Goal: Use online tool/utility: Utilize a website feature to perform a specific function

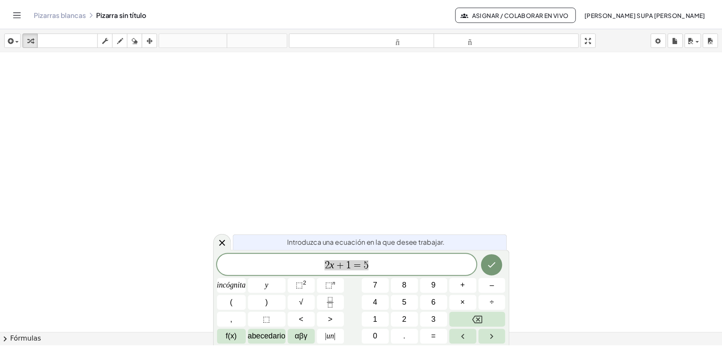
scroll to position [519, 0]
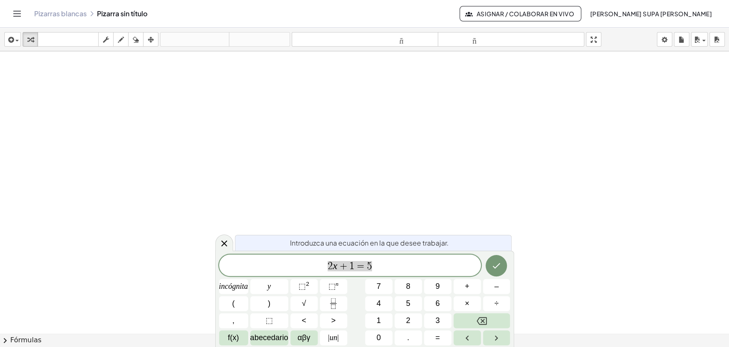
click at [21, 17] on icon "Cambiar navegación" at bounding box center [17, 14] width 10 height 10
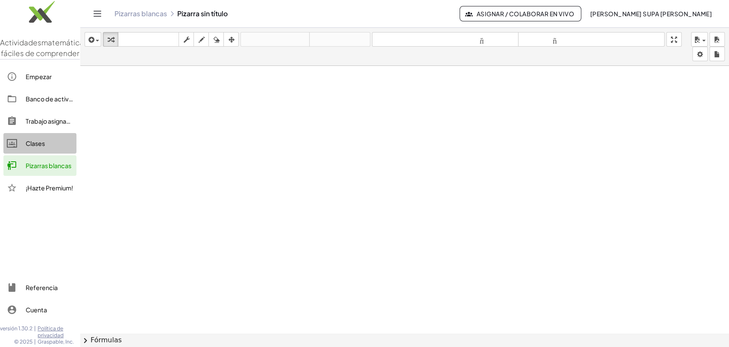
click at [40, 147] on font "Clases" at bounding box center [35, 143] width 19 height 8
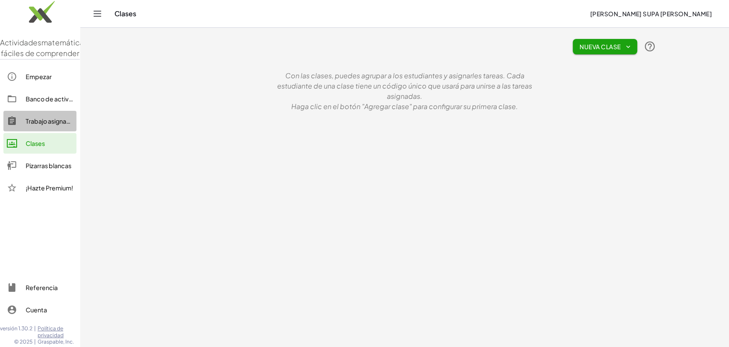
click at [48, 125] on font "Trabajo asignado" at bounding box center [50, 121] width 49 height 8
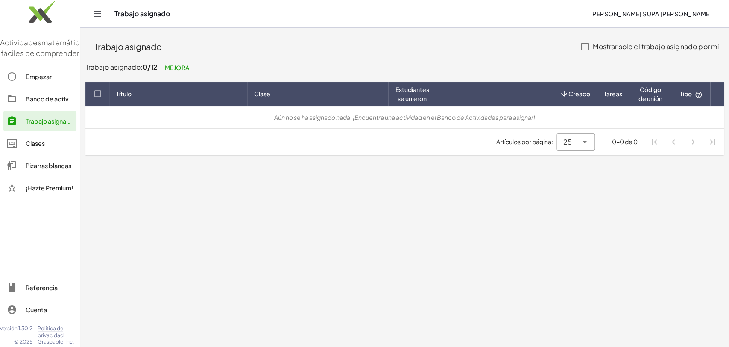
click at [51, 103] on font "Banco de actividades" at bounding box center [57, 99] width 63 height 8
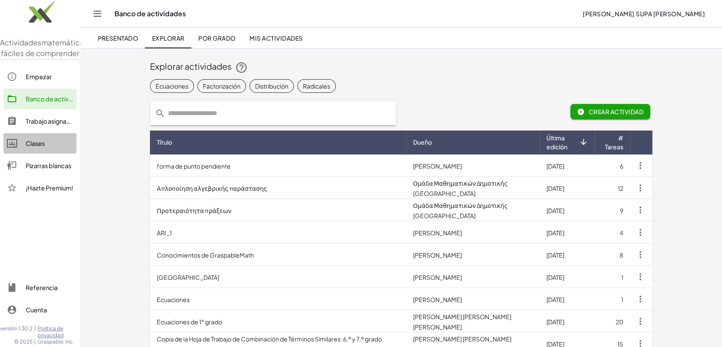
click at [31, 147] on font "Clases" at bounding box center [35, 143] width 19 height 8
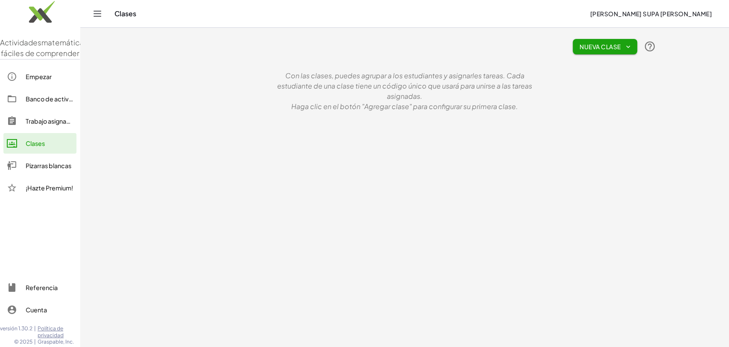
click at [33, 103] on font "Banco de actividades" at bounding box center [57, 99] width 63 height 8
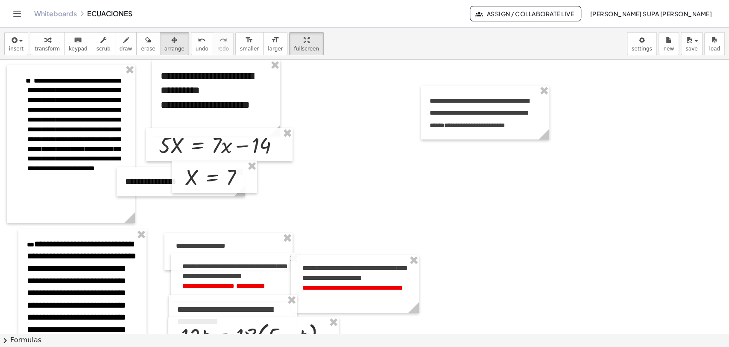
click at [165, 49] on span "arrange" at bounding box center [175, 49] width 20 height 6
click at [240, 93] on div at bounding box center [216, 98] width 128 height 76
click at [44, 41] on icon "button" at bounding box center [47, 40] width 6 height 10
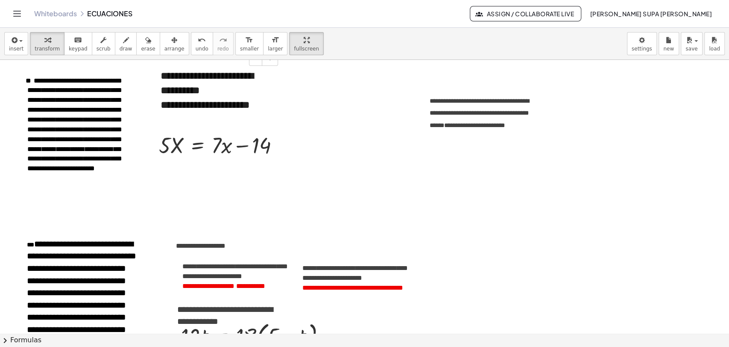
click at [238, 91] on div "**********" at bounding box center [216, 98] width 128 height 76
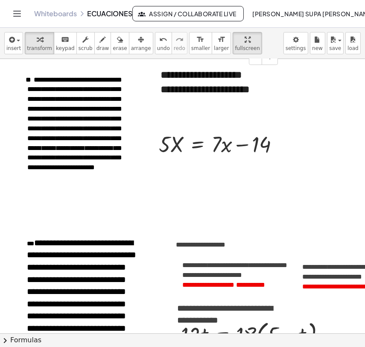
click at [168, 91] on div "**********" at bounding box center [216, 97] width 128 height 76
click at [24, 140] on div "**********" at bounding box center [71, 126] width 128 height 124
click at [210, 90] on div "**********" at bounding box center [216, 97] width 128 height 76
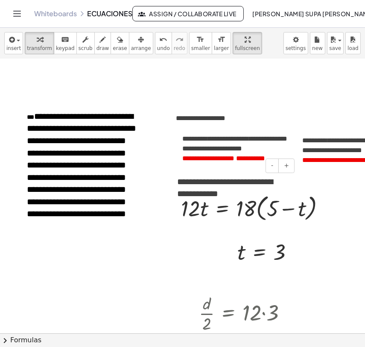
scroll to position [142, 0]
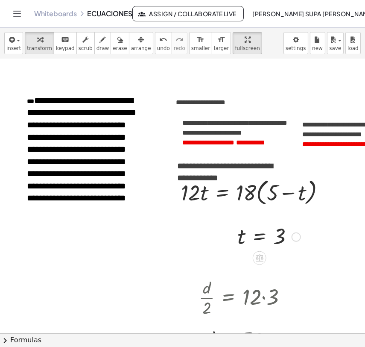
click at [273, 235] on div at bounding box center [269, 236] width 72 height 28
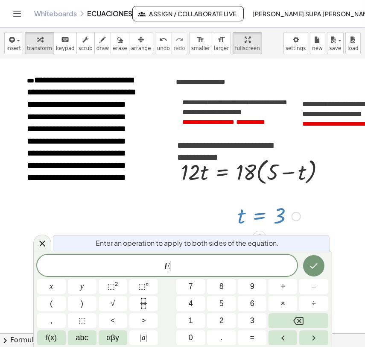
scroll to position [165, 0]
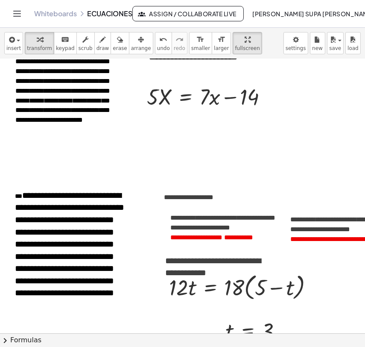
scroll to position [0, 12]
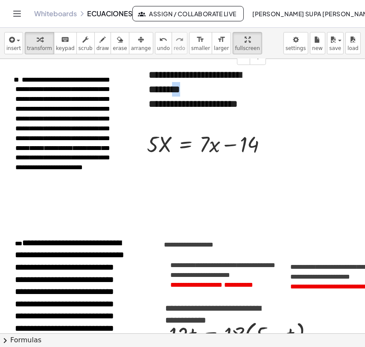
drag, startPoint x: 209, startPoint y: 90, endPoint x: 199, endPoint y: 93, distance: 10.7
click at [199, 93] on div "**********" at bounding box center [204, 97] width 128 height 76
drag, startPoint x: 178, startPoint y: 90, endPoint x: 207, endPoint y: 88, distance: 29.5
click at [207, 88] on div "**********" at bounding box center [204, 97] width 128 height 76
drag, startPoint x: 150, startPoint y: 118, endPoint x: 176, endPoint y: 118, distance: 26.9
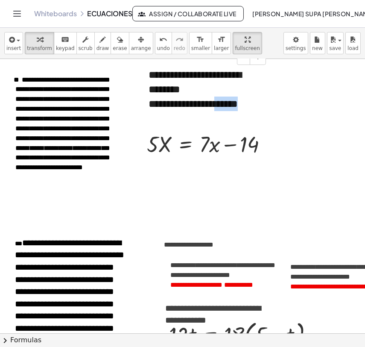
click at [176, 118] on div "**********" at bounding box center [204, 111] width 111 height 29
drag, startPoint x: 220, startPoint y: 90, endPoint x: 179, endPoint y: 91, distance: 41.1
click at [179, 91] on div "**********" at bounding box center [204, 97] width 128 height 76
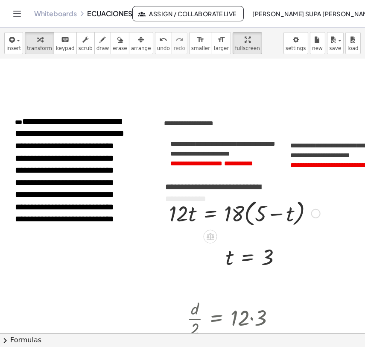
scroll to position [142, 12]
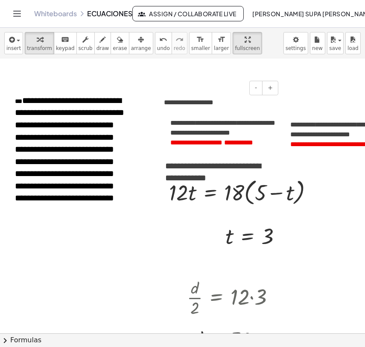
click at [226, 103] on p "**********" at bounding box center [216, 103] width 105 height 10
click at [236, 139] on span "**********" at bounding box center [238, 142] width 31 height 6
click at [320, 144] on span "**********" at bounding box center [336, 144] width 49 height 6
click at [215, 141] on span "**********" at bounding box center [204, 142] width 36 height 6
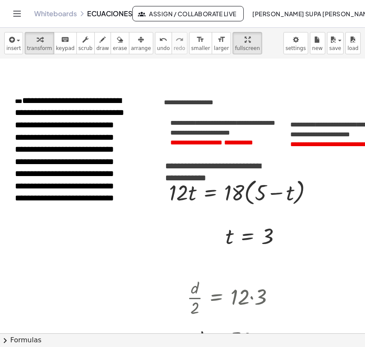
click at [293, 147] on span "*******" at bounding box center [301, 144] width 21 height 6
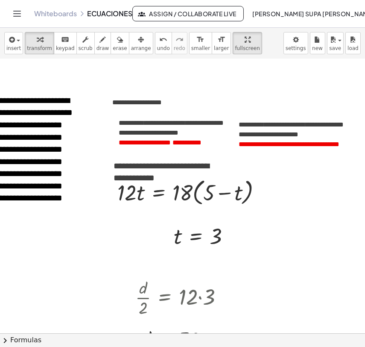
scroll to position [142, 67]
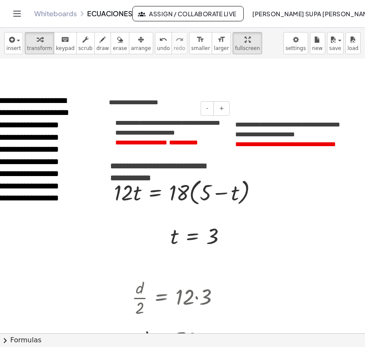
click at [162, 147] on p "**********" at bounding box center [167, 143] width 105 height 10
click at [127, 144] on span "*****" at bounding box center [123, 142] width 16 height 6
click at [255, 150] on p "**********" at bounding box center [287, 145] width 105 height 10
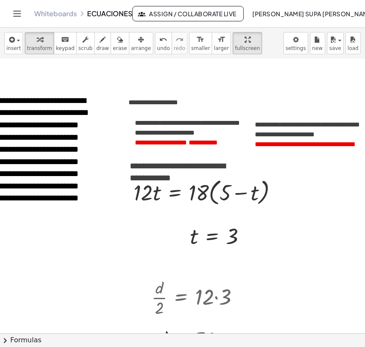
scroll to position [142, 54]
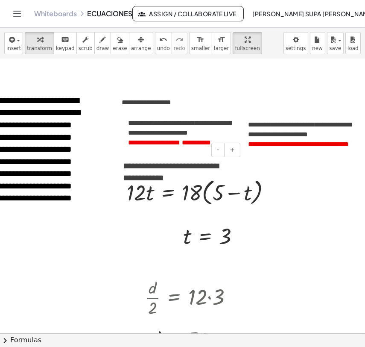
click at [142, 145] on div "- +" at bounding box center [176, 150] width 128 height 15
click at [141, 145] on div "- +" at bounding box center [176, 150] width 128 height 15
drag, startPoint x: 203, startPoint y: 123, endPoint x: 196, endPoint y: 121, distance: 7.8
click at [196, 121] on span "**********" at bounding box center [180, 128] width 105 height 16
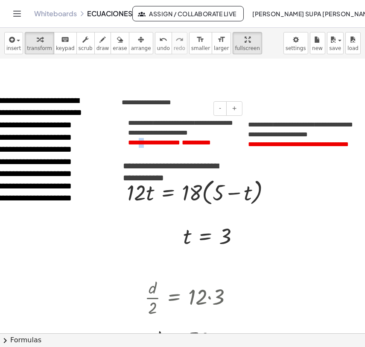
drag, startPoint x: 142, startPoint y: 143, endPoint x: 137, endPoint y: 141, distance: 5.0
click at [137, 141] on p "**********" at bounding box center [180, 143] width 105 height 10
click at [295, 134] on span "**********" at bounding box center [300, 129] width 105 height 16
drag, startPoint x: 326, startPoint y: 124, endPoint x: 316, endPoint y: 127, distance: 9.9
click at [316, 127] on span "**********" at bounding box center [300, 129] width 105 height 16
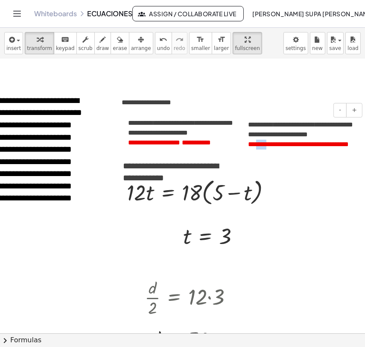
drag, startPoint x: 268, startPoint y: 146, endPoint x: 259, endPoint y: 145, distance: 9.5
click at [259, 145] on span "*******" at bounding box center [258, 144] width 21 height 6
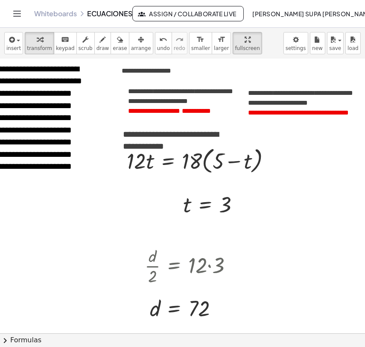
scroll to position [190, 54]
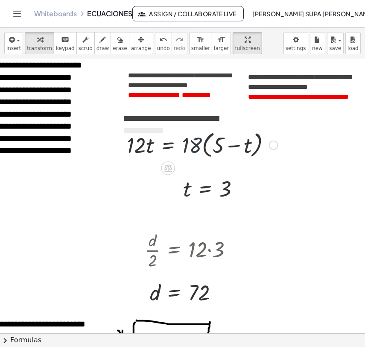
click at [193, 150] on div at bounding box center [203, 144] width 160 height 32
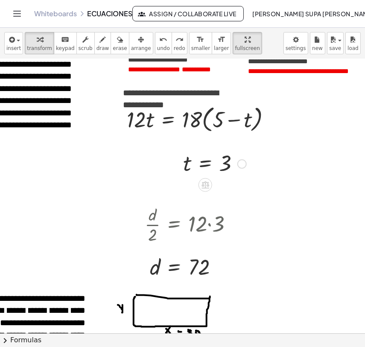
scroll to position [237, 54]
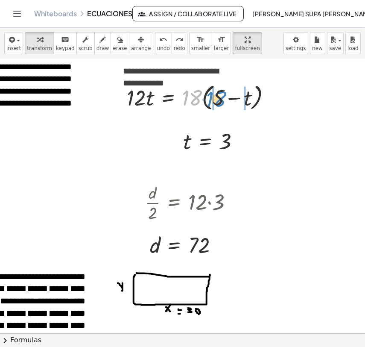
drag, startPoint x: 192, startPoint y: 98, endPoint x: 216, endPoint y: 100, distance: 24.4
click at [216, 100] on div at bounding box center [203, 97] width 160 height 32
drag, startPoint x: 192, startPoint y: 97, endPoint x: 216, endPoint y: 95, distance: 24.0
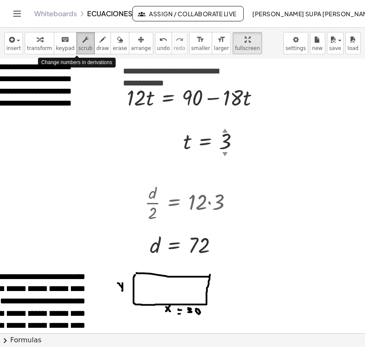
click at [82, 44] on icon "button" at bounding box center [85, 40] width 6 height 10
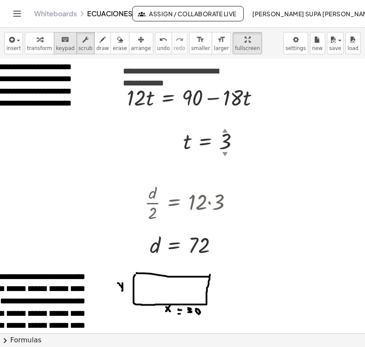
click at [61, 44] on icon "keyboard" at bounding box center [65, 40] width 8 height 10
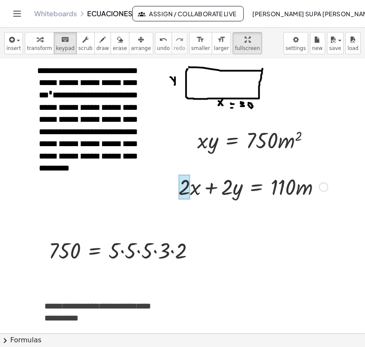
scroll to position [427, 2]
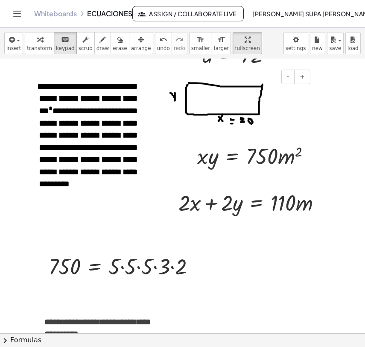
click at [195, 104] on div at bounding box center [249, 98] width 128 height 41
click at [267, 107] on div at bounding box center [249, 98] width 128 height 41
click at [117, 43] on icon "button" at bounding box center [120, 40] width 6 height 10
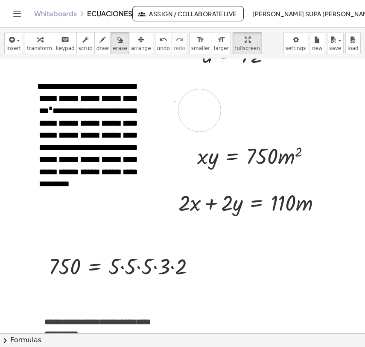
drag, startPoint x: 179, startPoint y: 79, endPoint x: 200, endPoint y: 110, distance: 37.2
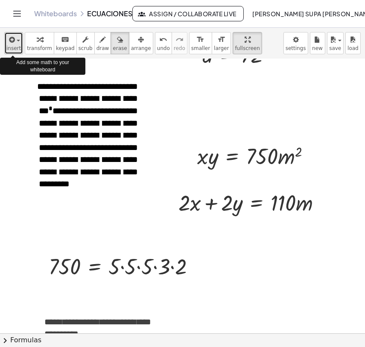
click at [14, 50] on span "insert" at bounding box center [13, 48] width 15 height 6
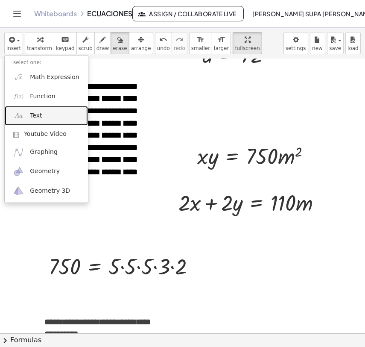
drag, startPoint x: 47, startPoint y: 114, endPoint x: 51, endPoint y: 113, distance: 4.4
click at [47, 115] on link "Text" at bounding box center [46, 115] width 83 height 19
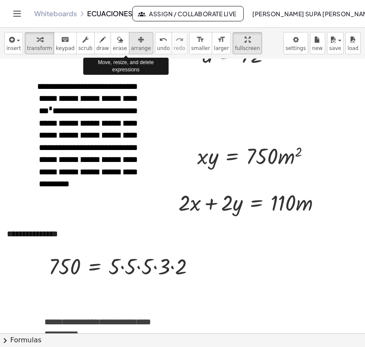
click at [138, 42] on icon "button" at bounding box center [141, 40] width 6 height 10
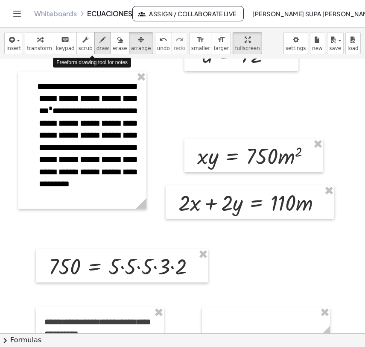
click at [100, 40] on icon "button" at bounding box center [103, 40] width 6 height 10
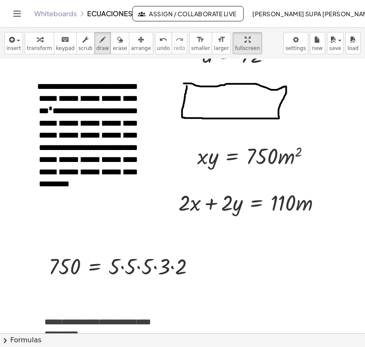
drag, startPoint x: 223, startPoint y: 126, endPoint x: 230, endPoint y: 134, distance: 10.6
drag, startPoint x: 230, startPoint y: 126, endPoint x: 223, endPoint y: 134, distance: 10.9
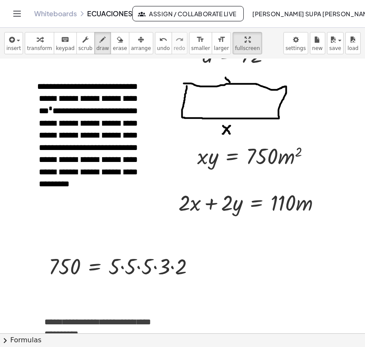
drag, startPoint x: 229, startPoint y: 77, endPoint x: 225, endPoint y: 82, distance: 6.7
drag, startPoint x: 174, startPoint y: 95, endPoint x: 177, endPoint y: 99, distance: 5.1
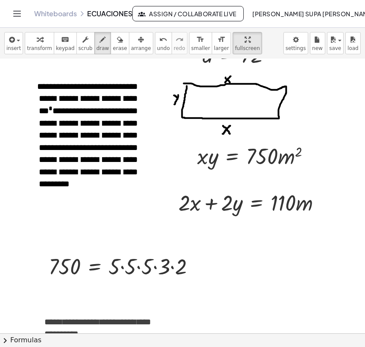
drag, startPoint x: 178, startPoint y: 95, endPoint x: 175, endPoint y: 103, distance: 9.1
drag, startPoint x: 290, startPoint y: 98, endPoint x: 291, endPoint y: 103, distance: 5.1
drag, startPoint x: 234, startPoint y: 134, endPoint x: 238, endPoint y: 133, distance: 4.5
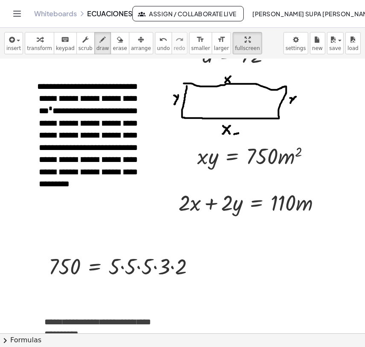
drag, startPoint x: 232, startPoint y: 128, endPoint x: 238, endPoint y: 129, distance: 6.5
drag, startPoint x: 250, startPoint y: 125, endPoint x: 252, endPoint y: 134, distance: 9.1
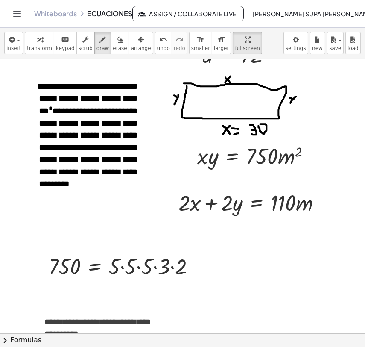
drag, startPoint x: 309, startPoint y: 95, endPoint x: 315, endPoint y: 104, distance: 11.4
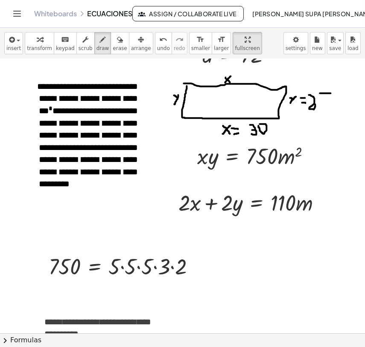
drag, startPoint x: 320, startPoint y: 94, endPoint x: 327, endPoint y: 93, distance: 7.3
drag, startPoint x: 321, startPoint y: 94, endPoint x: 325, endPoint y: 105, distance: 11.2
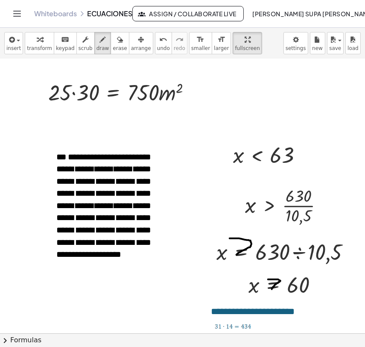
scroll to position [759, 2]
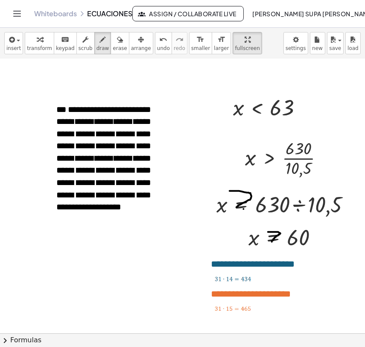
click at [32, 46] on span "transform" at bounding box center [39, 48] width 25 height 6
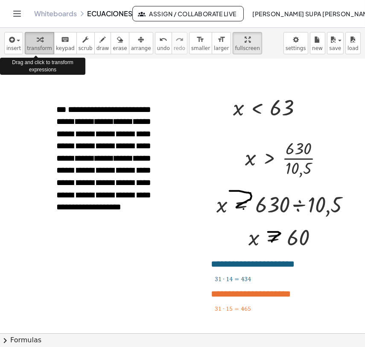
click at [37, 44] on icon "button" at bounding box center [40, 40] width 6 height 10
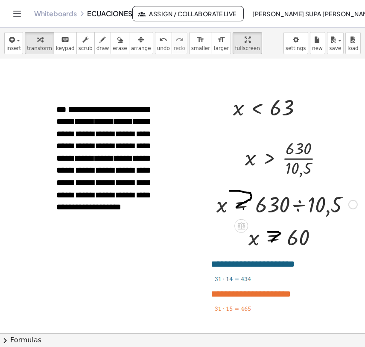
click at [243, 203] on div at bounding box center [287, 203] width 150 height 29
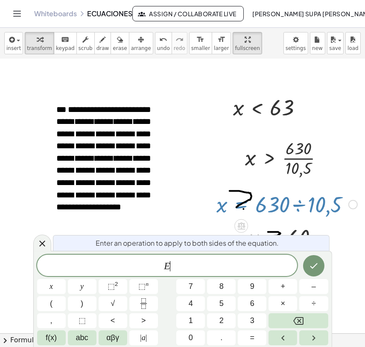
click at [243, 203] on div at bounding box center [287, 203] width 150 height 29
click at [42, 242] on icon at bounding box center [42, 243] width 10 height 10
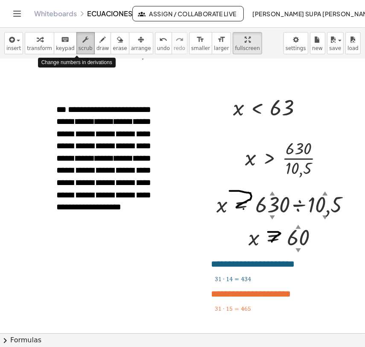
click at [82, 41] on icon "button" at bounding box center [85, 40] width 6 height 10
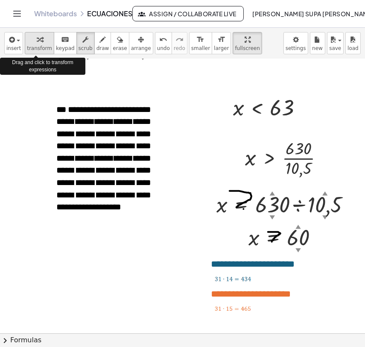
click at [39, 41] on div "button" at bounding box center [39, 39] width 25 height 10
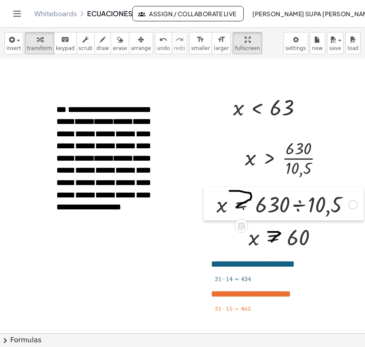
click at [213, 196] on div at bounding box center [210, 203] width 13 height 33
click at [302, 206] on div at bounding box center [287, 203] width 150 height 29
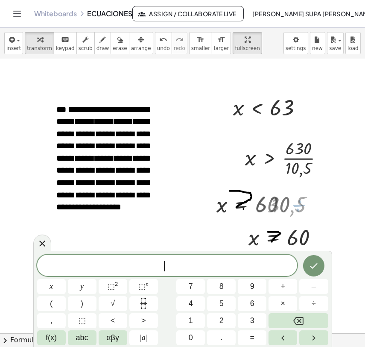
click at [253, 203] on div at bounding box center [254, 204] width 85 height 28
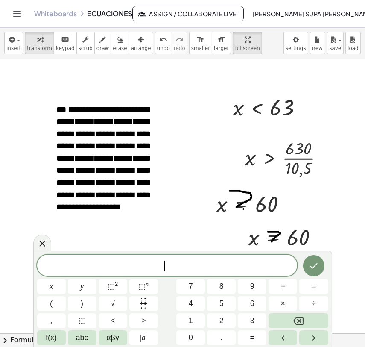
click at [40, 248] on icon at bounding box center [42, 243] width 10 height 10
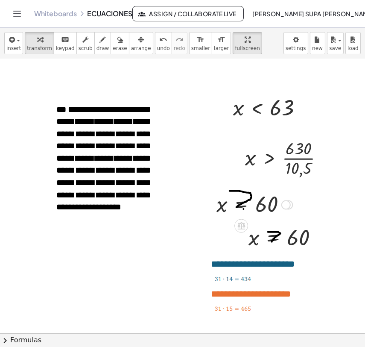
click at [221, 206] on div at bounding box center [254, 204] width 85 height 28
drag, startPoint x: 209, startPoint y: 193, endPoint x: 209, endPoint y: 204, distance: 10.7
click at [209, 204] on div at bounding box center [210, 215] width 13 height 32
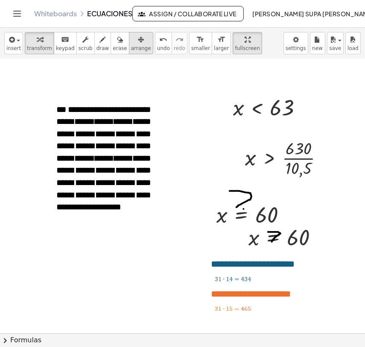
click at [131, 43] on div "button" at bounding box center [141, 39] width 20 height 10
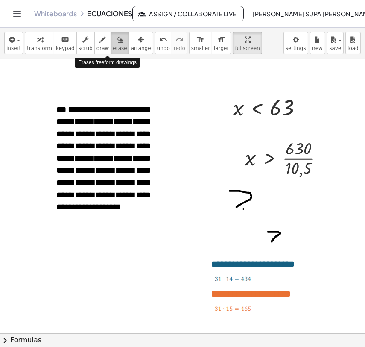
click at [117, 43] on icon "button" at bounding box center [120, 40] width 6 height 10
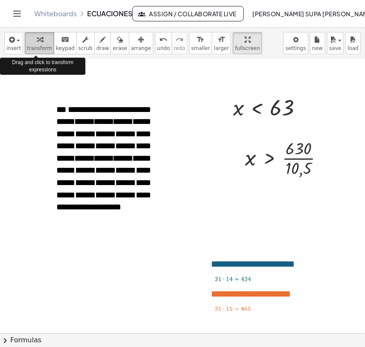
click at [31, 45] on span "transform" at bounding box center [39, 48] width 25 height 6
click at [38, 45] on span "transform" at bounding box center [39, 48] width 25 height 6
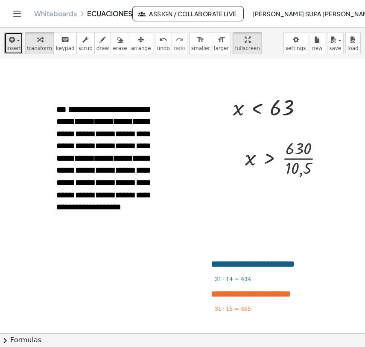
click at [13, 42] on icon "button" at bounding box center [11, 40] width 8 height 10
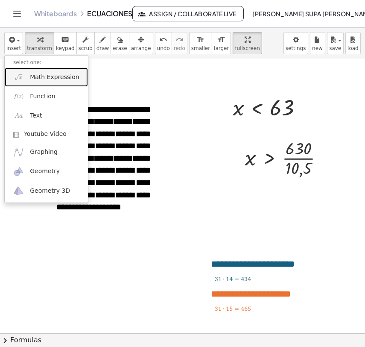
click at [37, 79] on span "Math Expression" at bounding box center [54, 77] width 49 height 9
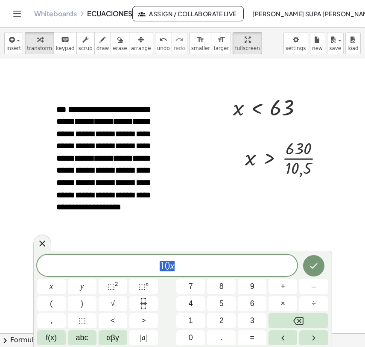
drag, startPoint x: 184, startPoint y: 265, endPoint x: 155, endPoint y: 267, distance: 29.1
click at [155, 267] on span "1 0 x" at bounding box center [167, 266] width 261 height 12
click at [120, 321] on button "<" at bounding box center [113, 320] width 29 height 15
click at [317, 269] on icon "Done" at bounding box center [314, 266] width 10 height 10
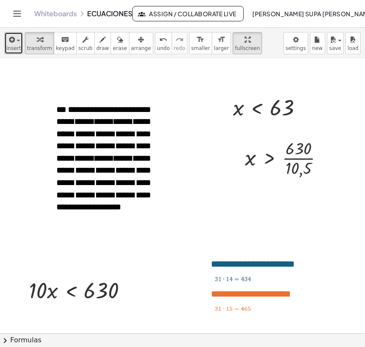
click at [11, 47] on span "insert" at bounding box center [13, 48] width 15 height 6
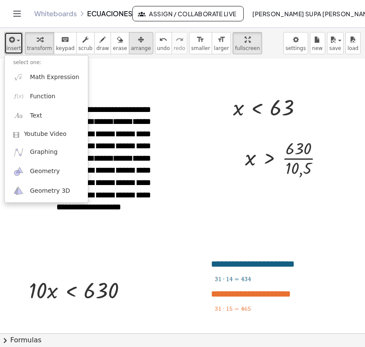
click at [131, 45] on span "arrange" at bounding box center [141, 48] width 20 height 6
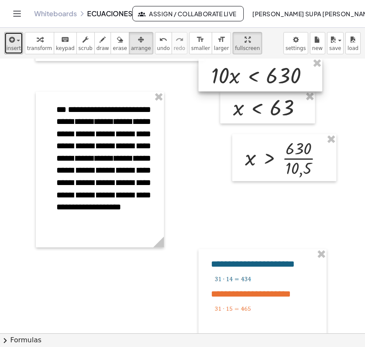
drag, startPoint x: 83, startPoint y: 280, endPoint x: 265, endPoint y: 65, distance: 282.0
click at [265, 65] on div at bounding box center [261, 74] width 124 height 33
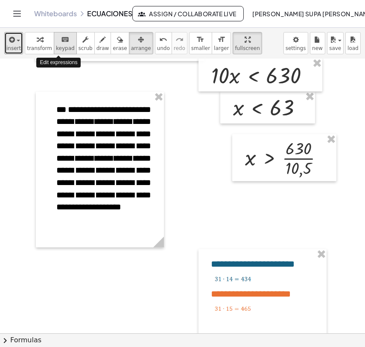
click at [59, 47] on span "keypad" at bounding box center [65, 48] width 19 height 6
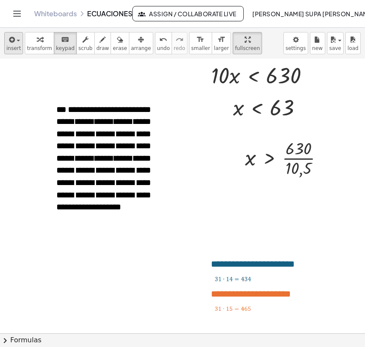
click at [3, 38] on div "insert select one: Math Expression Function Text Youtube Video Graphing Geometr…" at bounding box center [182, 43] width 365 height 31
click at [10, 43] on icon "button" at bounding box center [11, 40] width 8 height 10
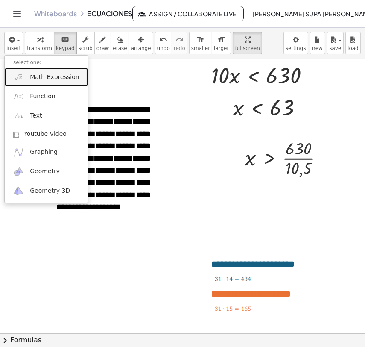
drag, startPoint x: 48, startPoint y: 81, endPoint x: 67, endPoint y: 83, distance: 19.3
click at [48, 81] on link "Math Expression" at bounding box center [46, 77] width 83 height 19
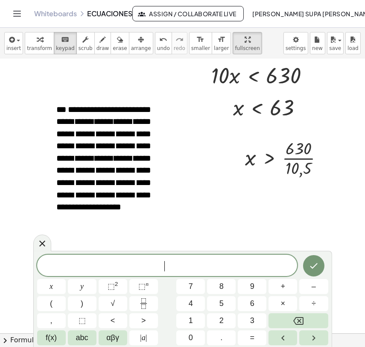
click at [144, 260] on span "​" at bounding box center [167, 266] width 261 height 12
click at [222, 339] on span "." at bounding box center [222, 338] width 2 height 12
click at [226, 304] on button "5" at bounding box center [221, 303] width 29 height 15
click at [286, 303] on button "×" at bounding box center [283, 303] width 29 height 15
click at [51, 289] on span "x" at bounding box center [51, 287] width 3 height 12
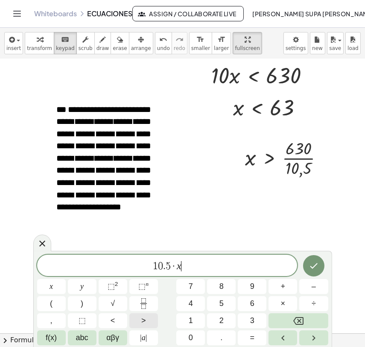
click at [145, 321] on span ">" at bounding box center [143, 321] width 5 height 12
click at [321, 270] on button "Done" at bounding box center [313, 265] width 21 height 21
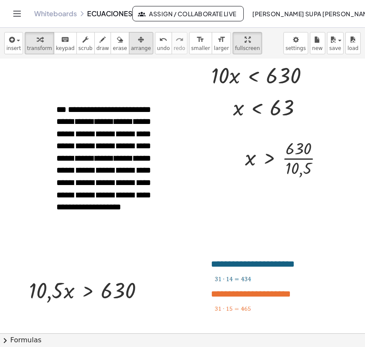
click at [131, 40] on div "button" at bounding box center [141, 39] width 20 height 10
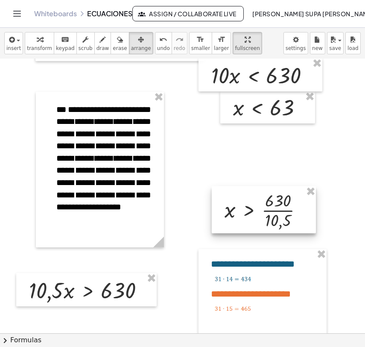
drag, startPoint x: 259, startPoint y: 147, endPoint x: 239, endPoint y: 199, distance: 56.0
click at [239, 199] on div at bounding box center [264, 209] width 104 height 47
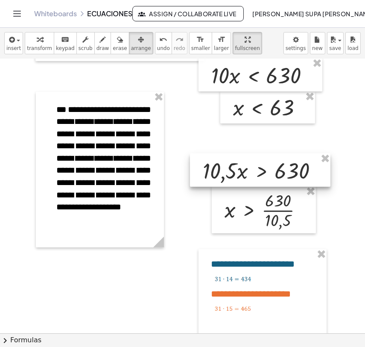
drag, startPoint x: 99, startPoint y: 283, endPoint x: 273, endPoint y: 164, distance: 210.8
click at [273, 164] on div at bounding box center [260, 169] width 141 height 33
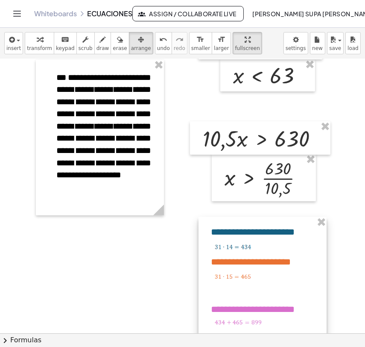
scroll to position [807, 2]
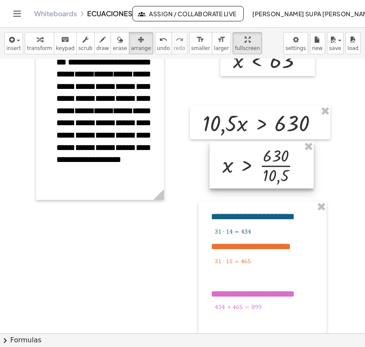
click at [268, 178] on div at bounding box center [262, 164] width 104 height 47
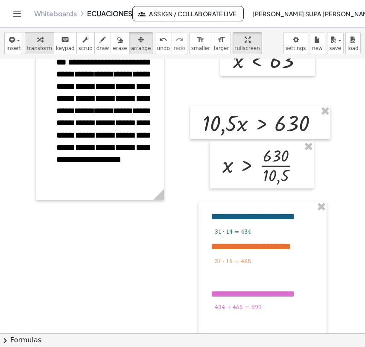
click at [39, 46] on span "transform" at bounding box center [39, 48] width 25 height 6
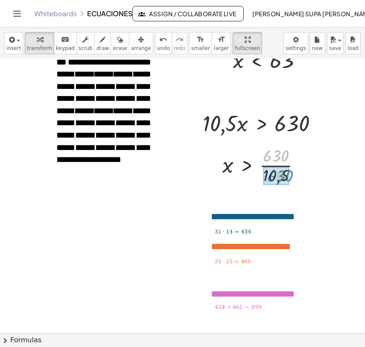
drag, startPoint x: 276, startPoint y: 155, endPoint x: 281, endPoint y: 175, distance: 21.0
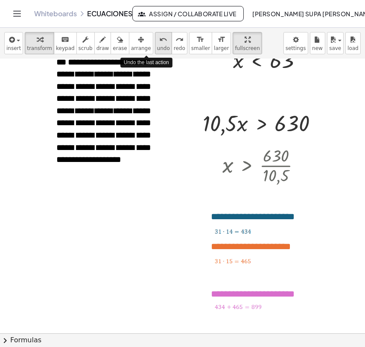
click at [159, 38] on icon "undo" at bounding box center [163, 40] width 8 height 10
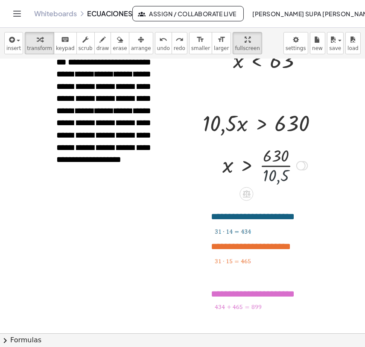
click at [270, 177] on div at bounding box center [265, 165] width 94 height 43
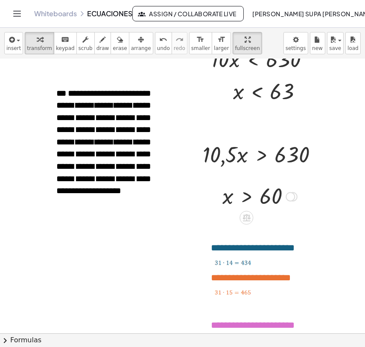
scroll to position [759, 2]
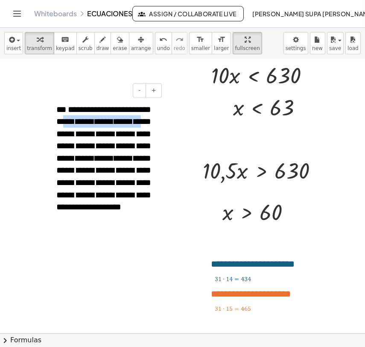
drag, startPoint x: 101, startPoint y: 122, endPoint x: 82, endPoint y: 134, distance: 22.2
click at [82, 134] on span "**********" at bounding box center [103, 158] width 95 height 106
click at [16, 44] on div "button" at bounding box center [13, 39] width 15 height 10
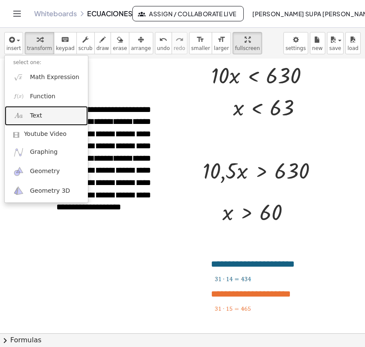
click at [43, 113] on link "Text" at bounding box center [46, 115] width 83 height 19
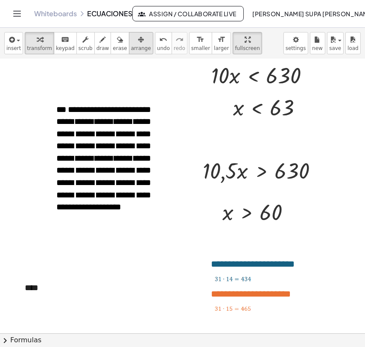
click at [138, 40] on icon "button" at bounding box center [141, 40] width 6 height 10
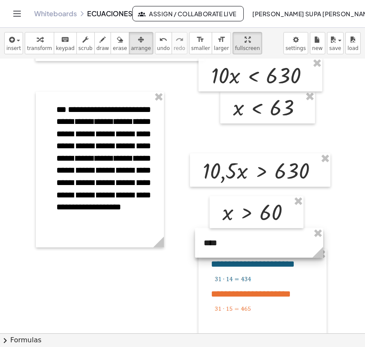
drag, startPoint x: 32, startPoint y: 279, endPoint x: 211, endPoint y: 235, distance: 184.6
click at [211, 235] on div at bounding box center [259, 242] width 128 height 29
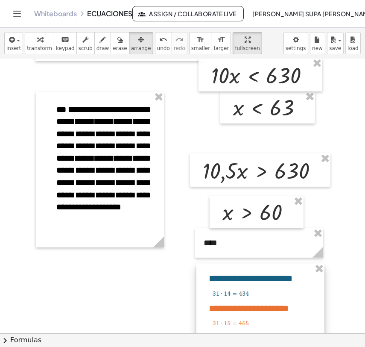
drag, startPoint x: 204, startPoint y: 270, endPoint x: 202, endPoint y: 285, distance: 14.7
click at [202, 285] on div at bounding box center [261, 348] width 128 height 168
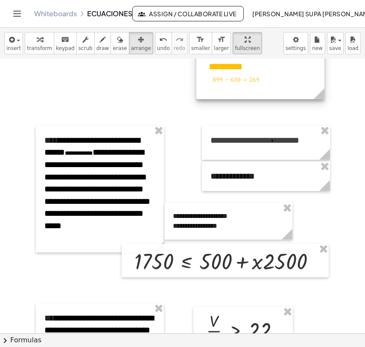
scroll to position [1139, 2]
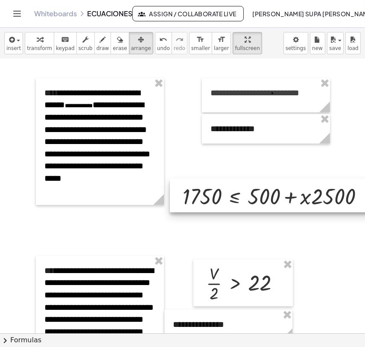
drag, startPoint x: 239, startPoint y: 204, endPoint x: 288, endPoint y: 186, distance: 51.5
click at [288, 186] on div at bounding box center [273, 195] width 207 height 33
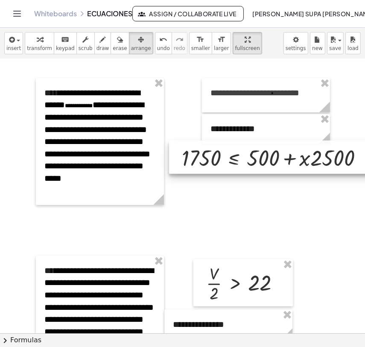
drag, startPoint x: 226, startPoint y: 194, endPoint x: 225, endPoint y: 156, distance: 38.5
click at [225, 156] on div at bounding box center [272, 157] width 207 height 33
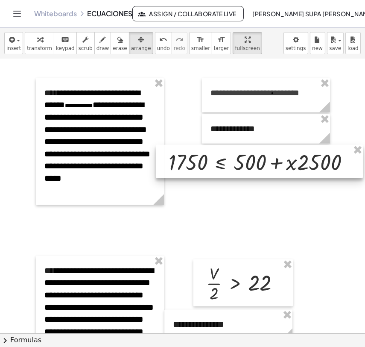
drag, startPoint x: 260, startPoint y: 159, endPoint x: 247, endPoint y: 163, distance: 13.9
click at [247, 163] on div at bounding box center [259, 161] width 207 height 33
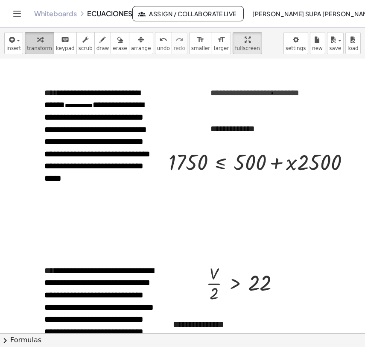
click at [37, 43] on icon "button" at bounding box center [40, 40] width 6 height 10
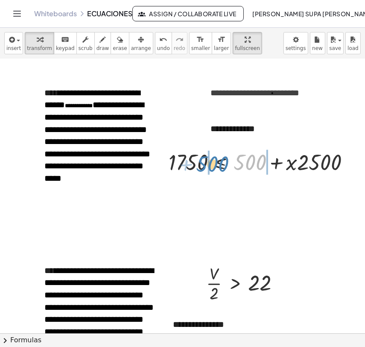
drag, startPoint x: 256, startPoint y: 165, endPoint x: 219, endPoint y: 167, distance: 37.6
click at [219, 167] on div at bounding box center [263, 161] width 197 height 29
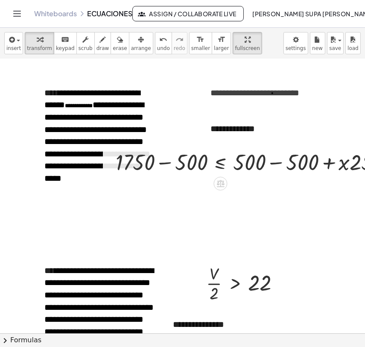
click at [163, 161] on div at bounding box center [263, 161] width 302 height 29
click at [253, 167] on div at bounding box center [288, 161] width 251 height 29
click at [272, 163] on div at bounding box center [288, 161] width 251 height 29
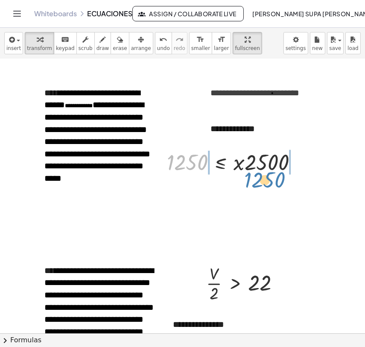
drag, startPoint x: 190, startPoint y: 160, endPoint x: 267, endPoint y: 178, distance: 78.9
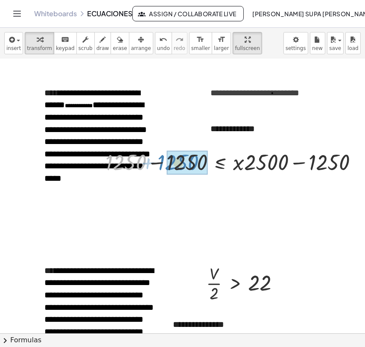
drag, startPoint x: 129, startPoint y: 164, endPoint x: 182, endPoint y: 164, distance: 53.0
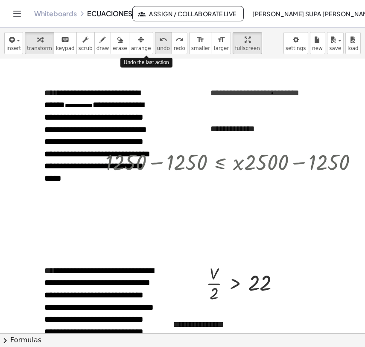
click at [159, 42] on icon "undo" at bounding box center [163, 40] width 8 height 10
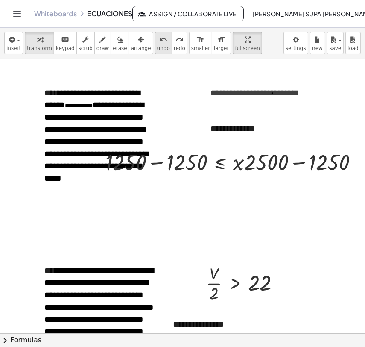
click at [159, 41] on icon "undo" at bounding box center [163, 40] width 8 height 10
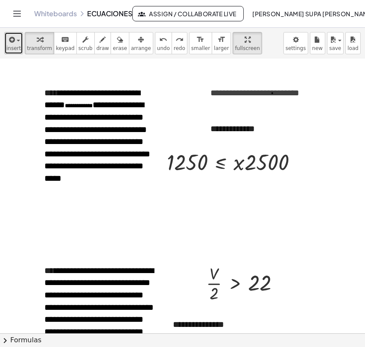
click at [17, 45] on span "insert" at bounding box center [13, 48] width 15 height 6
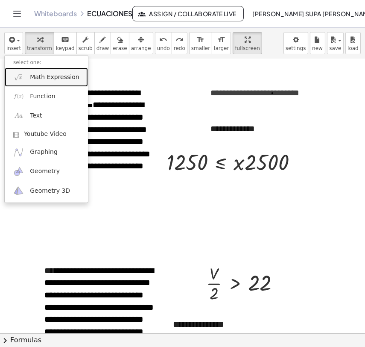
click at [41, 77] on span "Math Expression" at bounding box center [54, 77] width 49 height 9
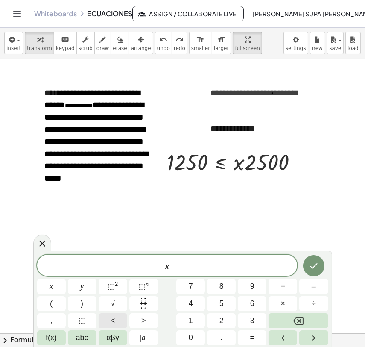
click at [115, 318] on span "<" at bounding box center [113, 321] width 5 height 12
click at [250, 338] on span "=" at bounding box center [252, 338] width 5 height 12
click at [192, 319] on span "1" at bounding box center [191, 321] width 4 height 12
click at [147, 298] on icon "Fraction" at bounding box center [143, 303] width 11 height 11
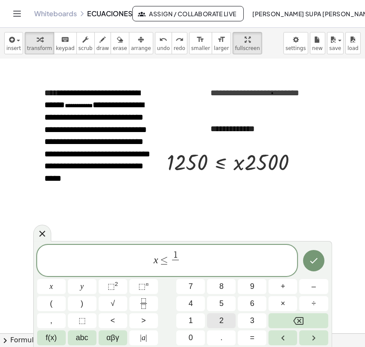
click at [224, 320] on span "2" at bounding box center [222, 321] width 4 height 12
click at [311, 265] on icon "Done" at bounding box center [314, 261] width 10 height 10
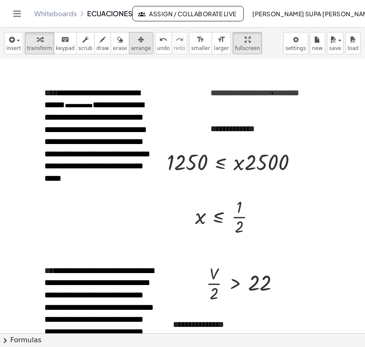
click at [138, 44] on icon "button" at bounding box center [141, 40] width 6 height 10
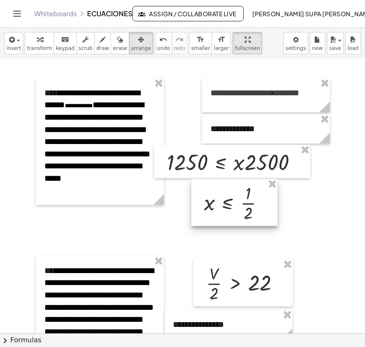
drag, startPoint x: 218, startPoint y: 204, endPoint x: 226, endPoint y: 191, distance: 16.4
click at [226, 191] on div at bounding box center [234, 202] width 86 height 47
click at [284, 240] on div at bounding box center [282, 154] width 568 height 2469
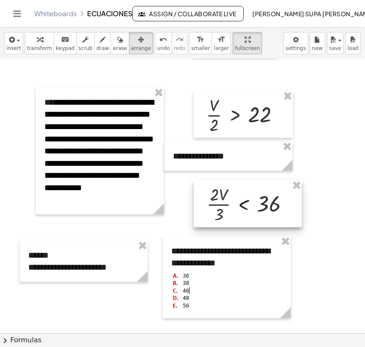
scroll to position [1329, 2]
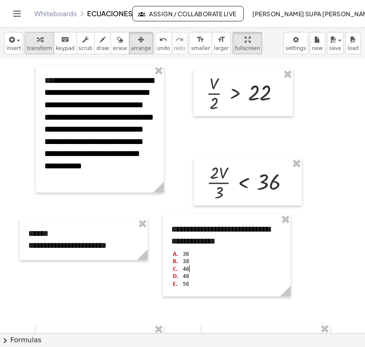
click at [37, 44] on icon "button" at bounding box center [40, 40] width 6 height 10
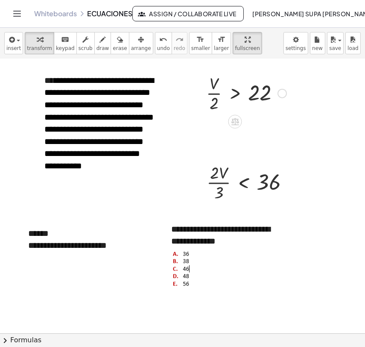
click at [213, 105] on div at bounding box center [246, 92] width 89 height 43
click at [28, 41] on div "button" at bounding box center [39, 39] width 25 height 10
drag, startPoint x: 213, startPoint y: 106, endPoint x: 280, endPoint y: 96, distance: 68.2
click at [280, 96] on div at bounding box center [246, 92] width 89 height 43
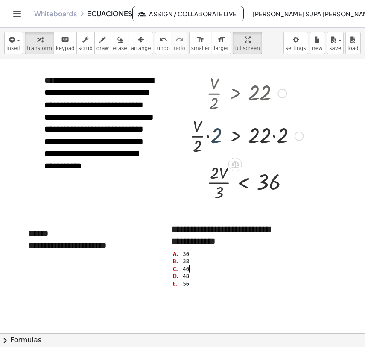
drag, startPoint x: 215, startPoint y: 136, endPoint x: 211, endPoint y: 135, distance: 4.9
click at [214, 135] on div at bounding box center [246, 135] width 123 height 43
drag, startPoint x: 213, startPoint y: 136, endPoint x: 213, endPoint y: 141, distance: 4.7
click at [274, 138] on div at bounding box center [255, 135] width 106 height 29
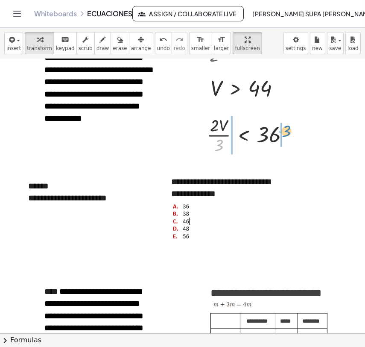
drag, startPoint x: 218, startPoint y: 145, endPoint x: 286, endPoint y: 131, distance: 69.4
click at [286, 131] on div at bounding box center [251, 134] width 97 height 43
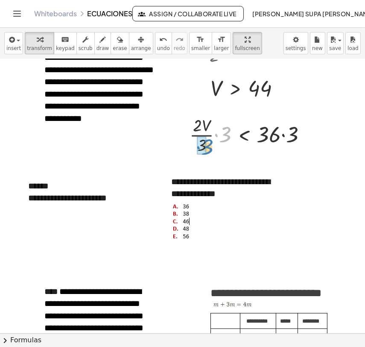
drag, startPoint x: 226, startPoint y: 134, endPoint x: 209, endPoint y: 147, distance: 21.8
click at [209, 147] on div at bounding box center [251, 134] width 132 height 43
click at [284, 138] on div at bounding box center [261, 134] width 114 height 29
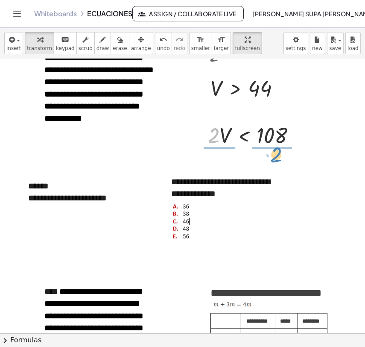
drag, startPoint x: 214, startPoint y: 140, endPoint x: 276, endPoint y: 159, distance: 65.3
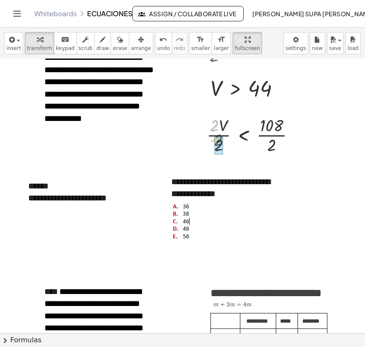
drag, startPoint x: 209, startPoint y: 129, endPoint x: 213, endPoint y: 144, distance: 15.4
click at [213, 144] on div at bounding box center [255, 134] width 104 height 43
drag, startPoint x: 273, startPoint y: 147, endPoint x: 276, endPoint y: 131, distance: 16.4
click at [186, 195] on div "**********" at bounding box center [227, 208] width 128 height 82
click at [224, 228] on div at bounding box center [226, 220] width 111 height 41
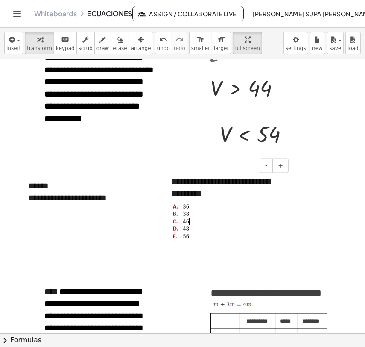
click at [189, 230] on img at bounding box center [183, 220] width 25 height 41
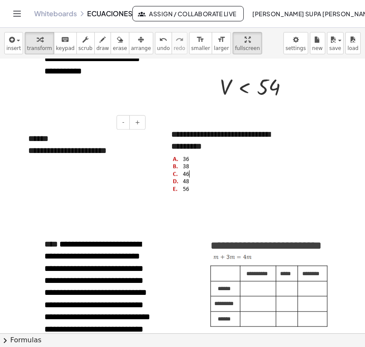
click at [24, 150] on div at bounding box center [24, 144] width 9 height 41
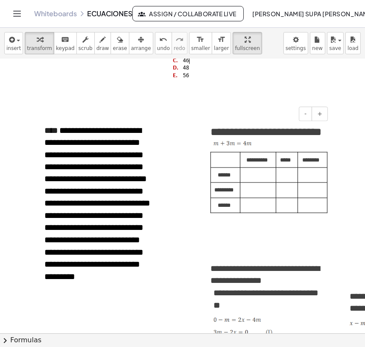
scroll to position [1567, 2]
